Goal: Task Accomplishment & Management: Manage account settings

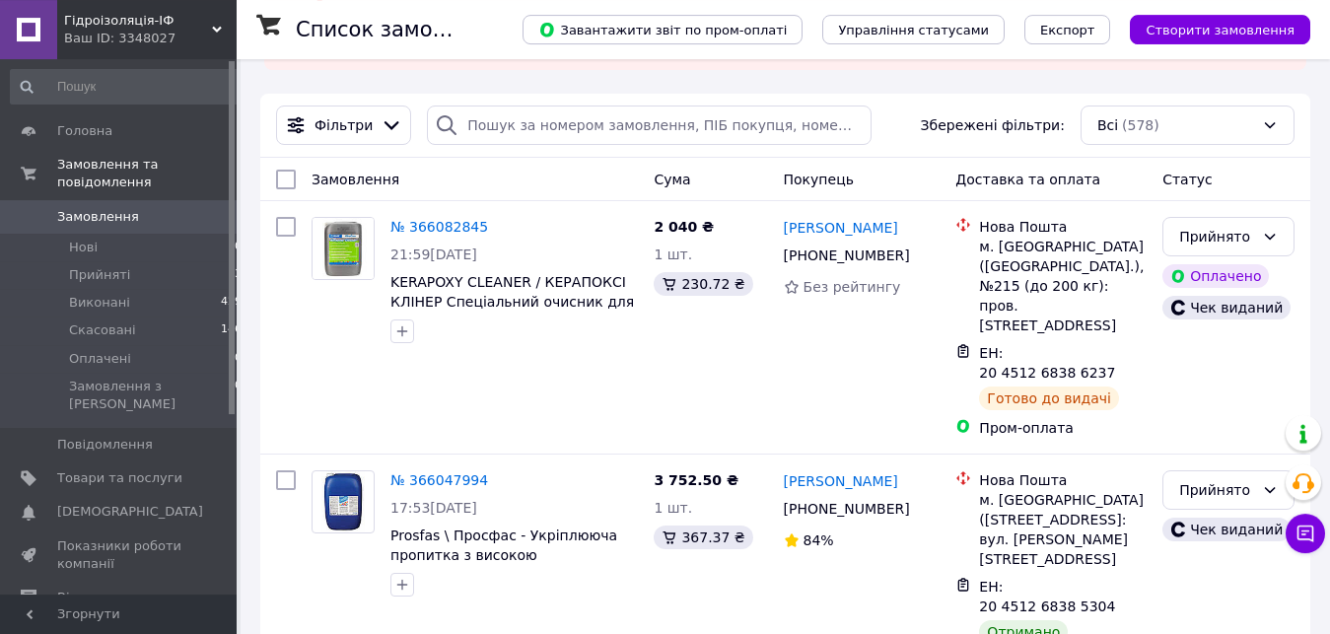
scroll to position [302, 0]
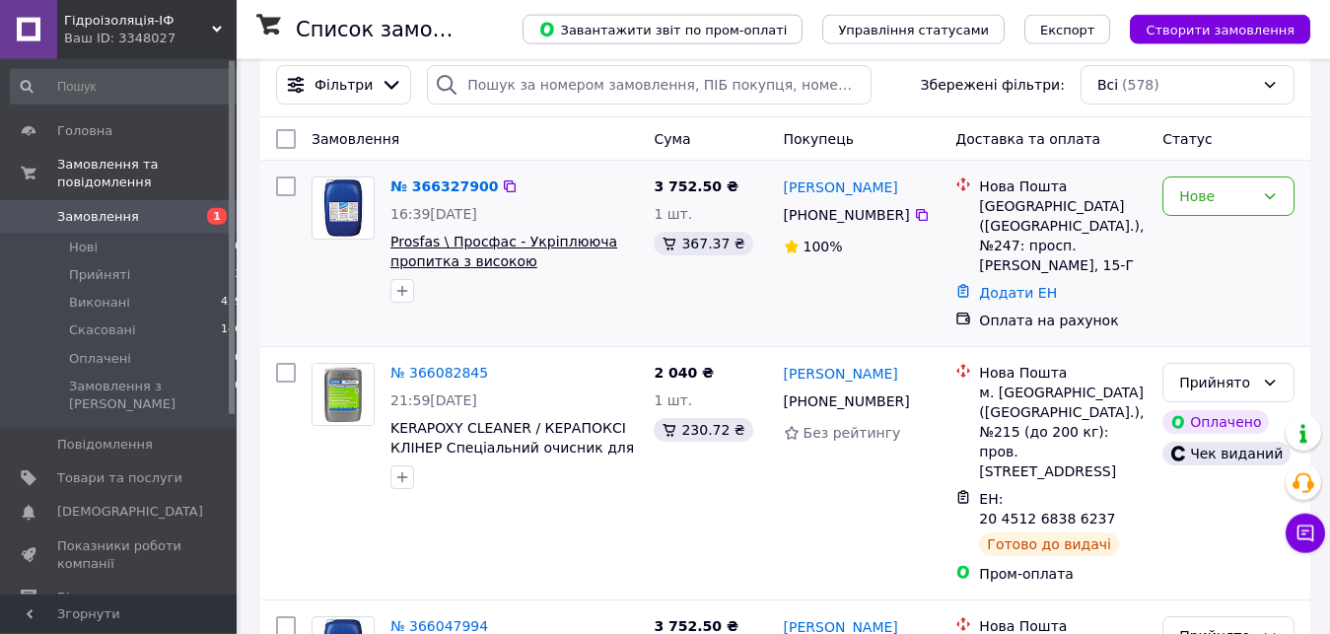
scroll to position [201, 0]
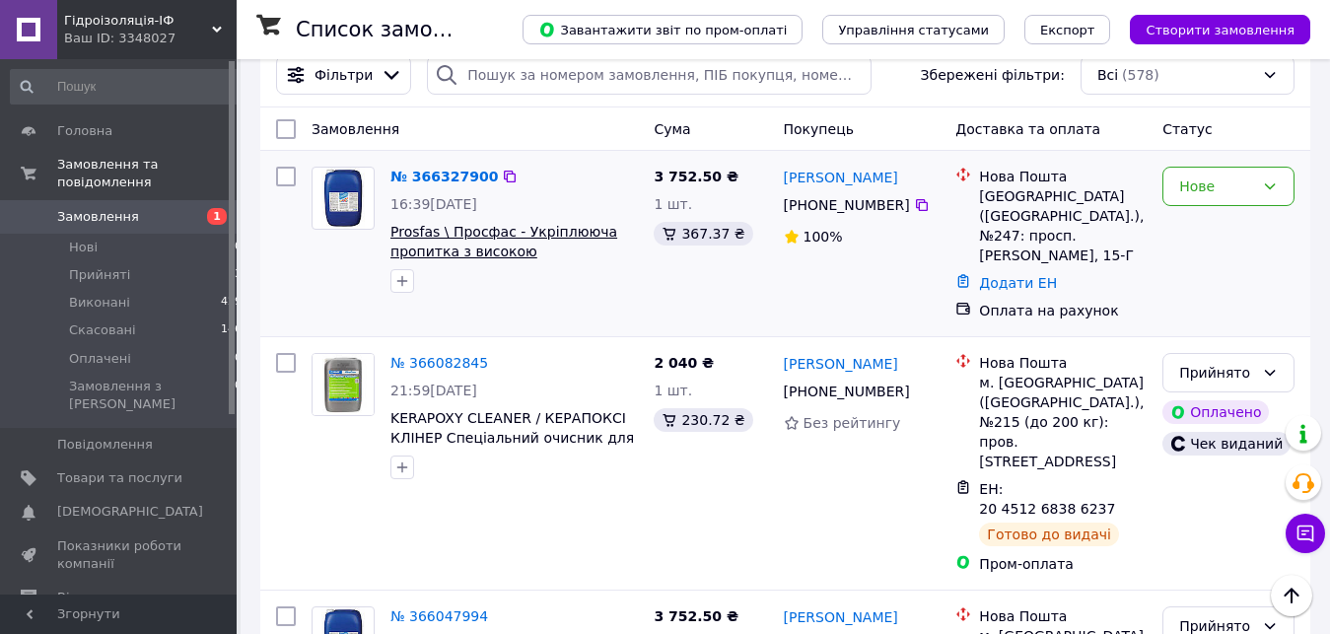
click at [513, 251] on span "Prosfas \ Просфас - Укріплююча пропитка з високою проникаючою здатністю на осно…" at bounding box center [503, 261] width 227 height 75
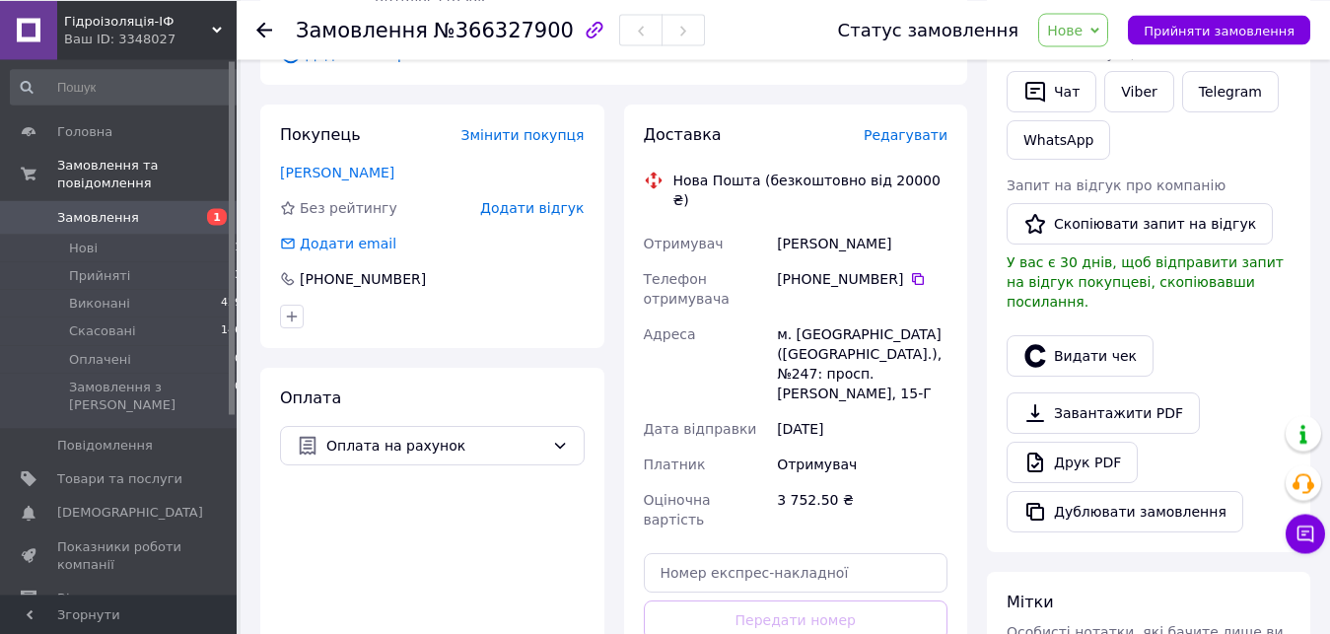
scroll to position [402, 0]
drag, startPoint x: 779, startPoint y: 294, endPoint x: 814, endPoint y: 311, distance: 38.4
click at [814, 316] on div "м. Київ (Київська обл.), №247: просп. Степана Бандери, 15-Г" at bounding box center [862, 363] width 178 height 95
copy div "м. Київ (Київська обл.), №247"
click at [1132, 94] on link "Viber" at bounding box center [1138, 90] width 69 height 41
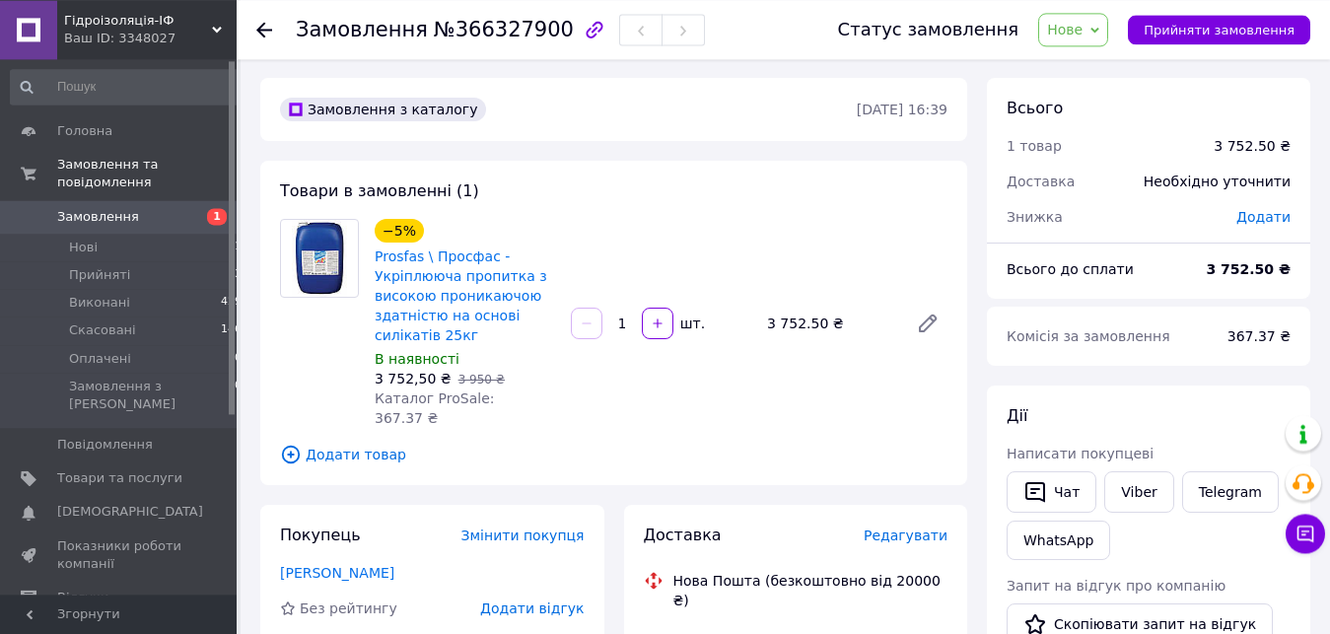
scroll to position [0, 0]
click at [1245, 32] on span "Прийняти замовлення" at bounding box center [1219, 30] width 151 height 15
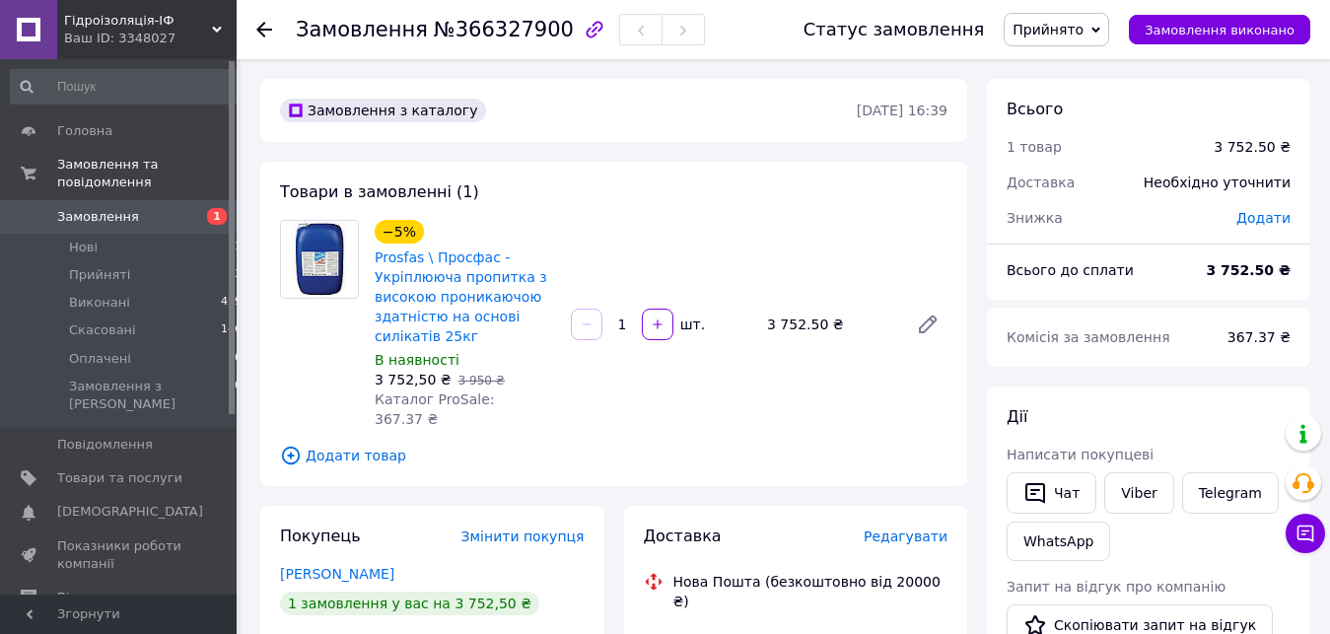
click at [93, 208] on span "Замовлення" at bounding box center [98, 217] width 82 height 18
